Goal: Use online tool/utility: Utilize a website feature to perform a specific function

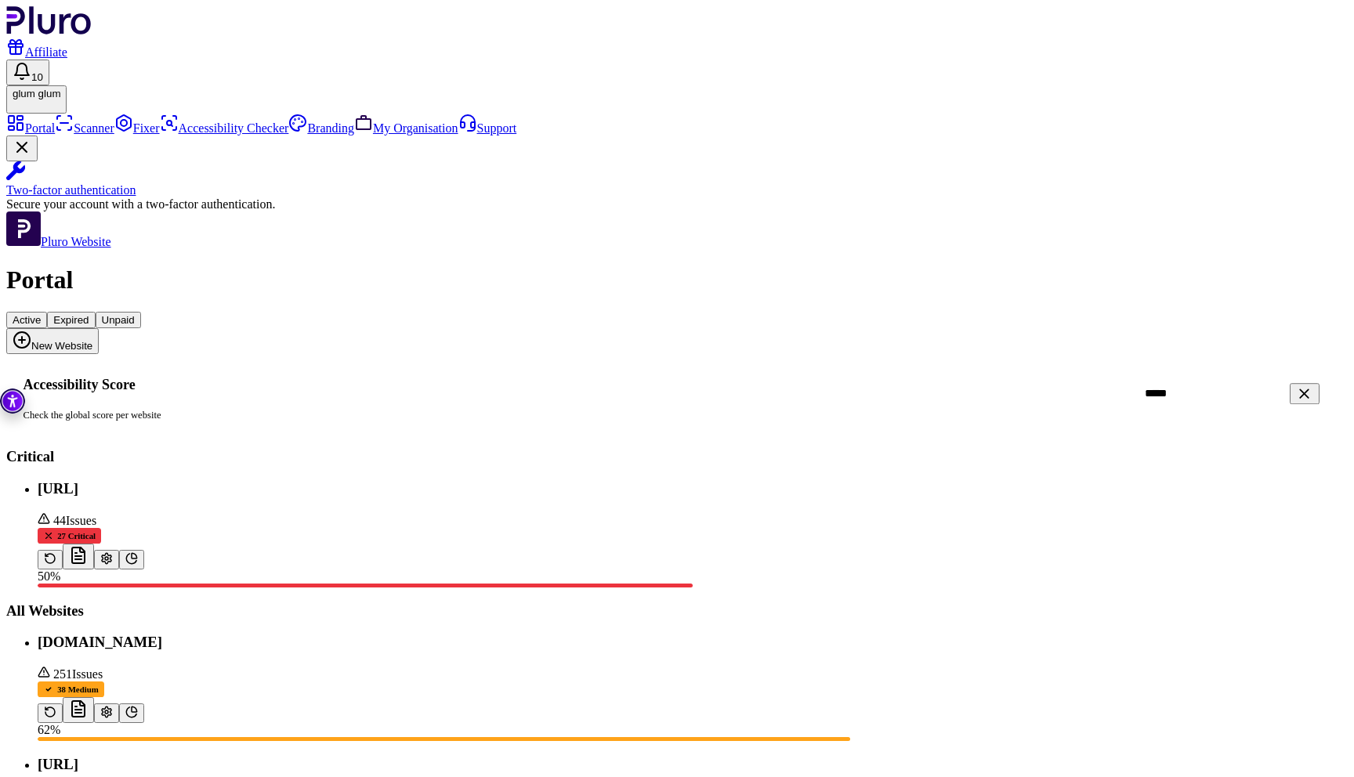
click at [78, 135] on link "Scanner" at bounding box center [85, 127] width 60 height 13
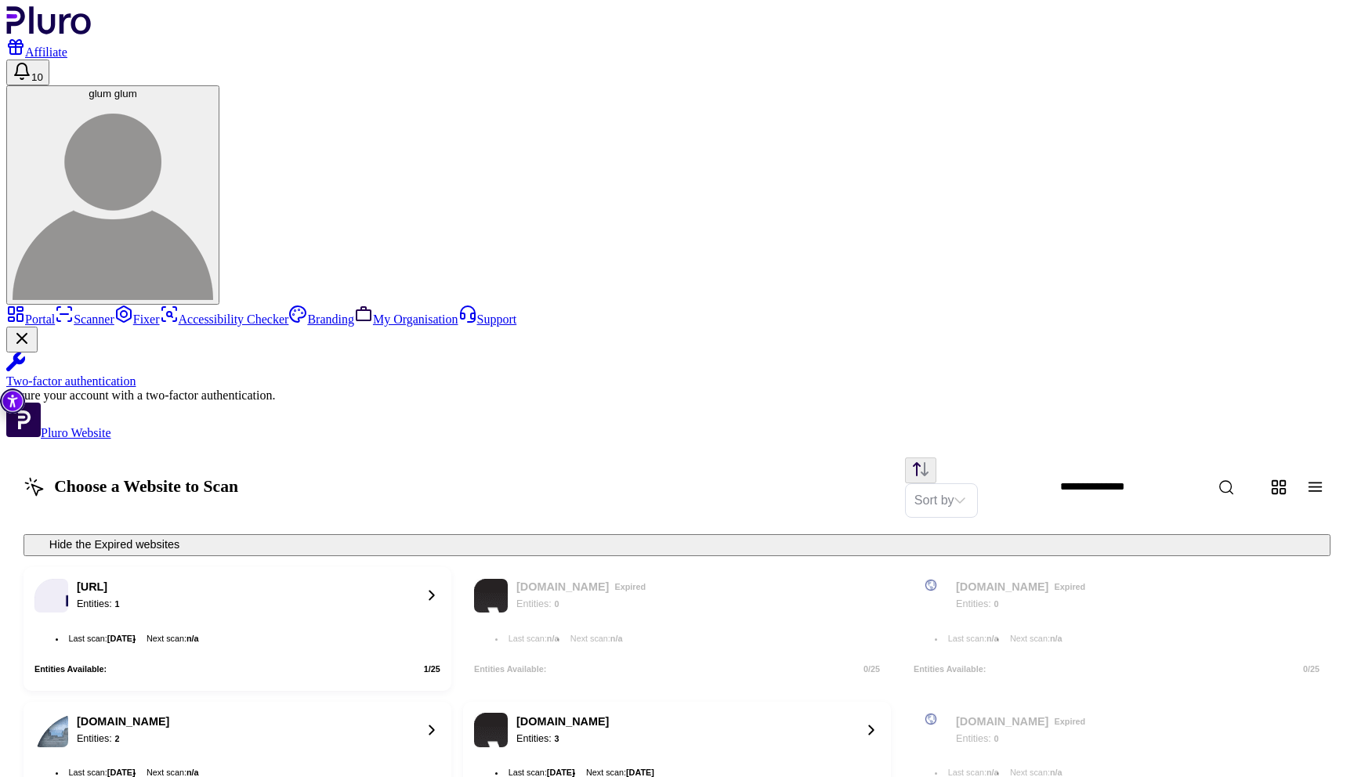
click at [412, 579] on div "[URL] Entities: 1" at bounding box center [223, 596] width 378 height 34
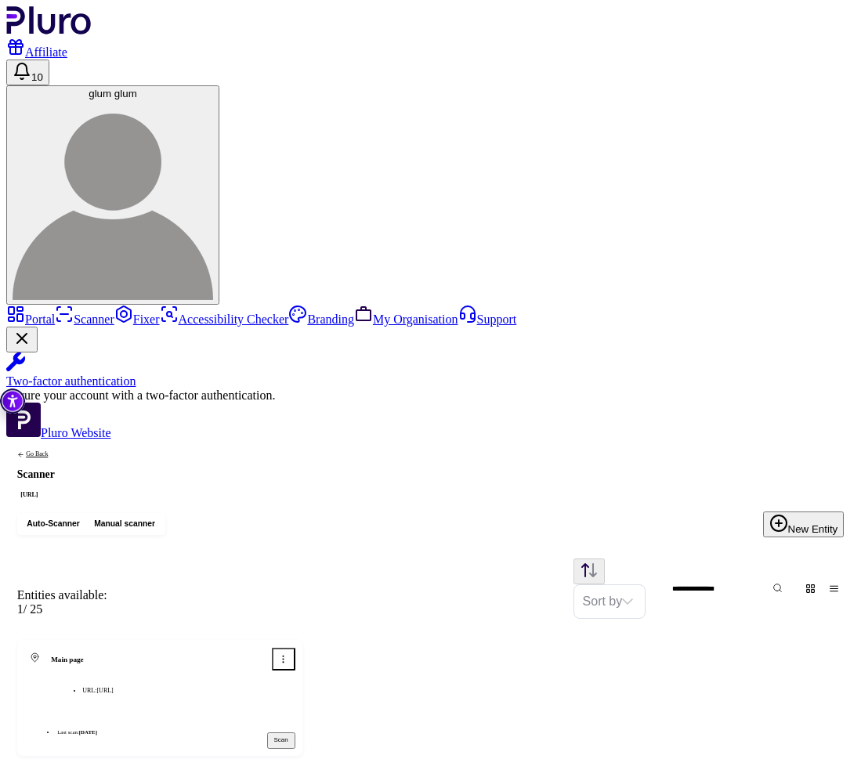
click at [295, 732] on button "Scan" at bounding box center [281, 740] width 28 height 16
